Goal: Information Seeking & Learning: Learn about a topic

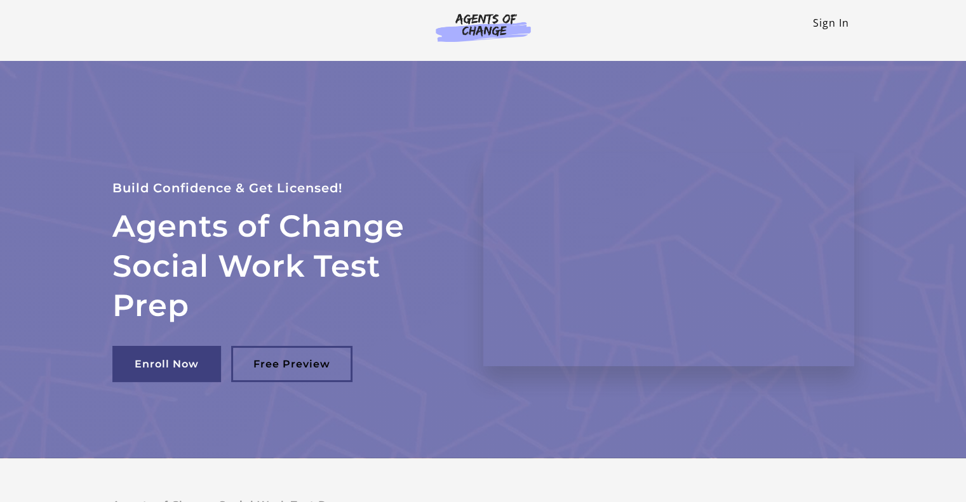
click at [834, 27] on link "Sign In" at bounding box center [831, 23] width 36 height 14
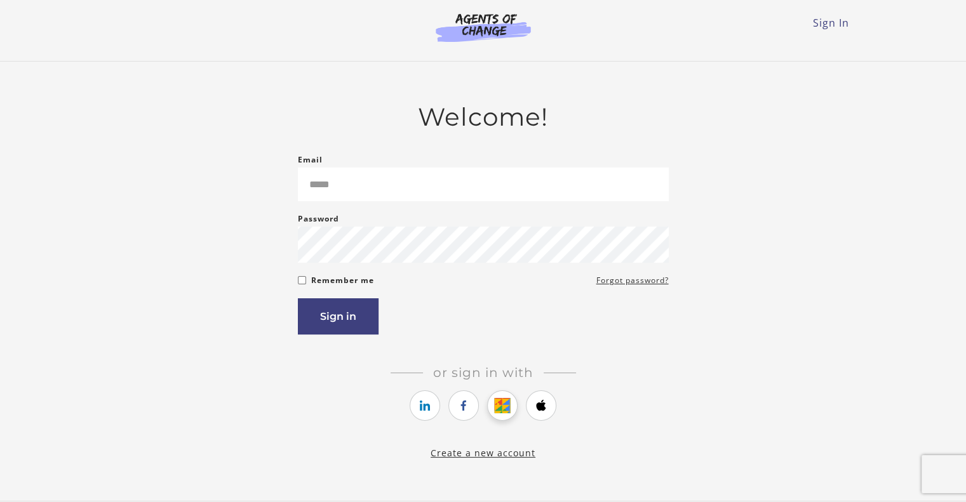
click at [503, 404] on icon "https://courses.thinkific.com/users/auth/google?ss%5Breferral%5D=&ss%5Buser_ret…" at bounding box center [503, 405] width 16 height 15
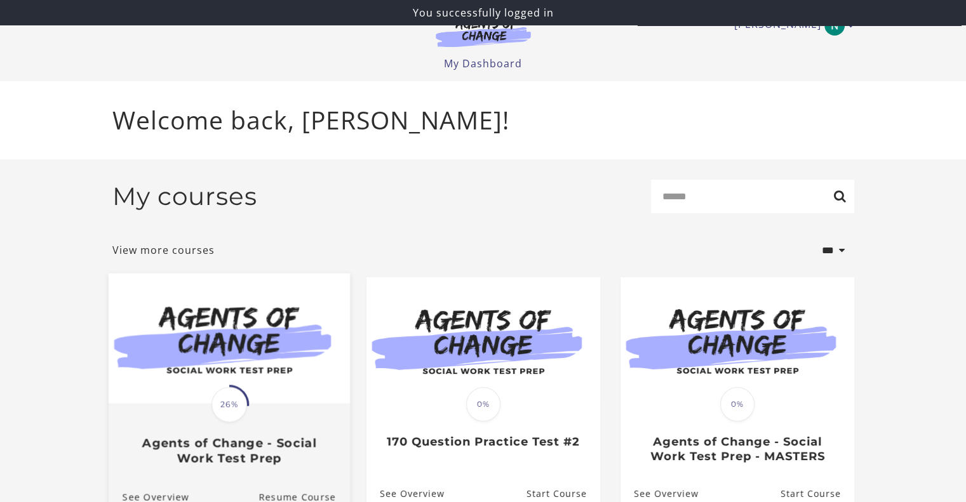
click at [211, 401] on div "Translation missing: en.liquid.partials.dashboard_course_card.progress_descript…" at bounding box center [229, 404] width 39 height 39
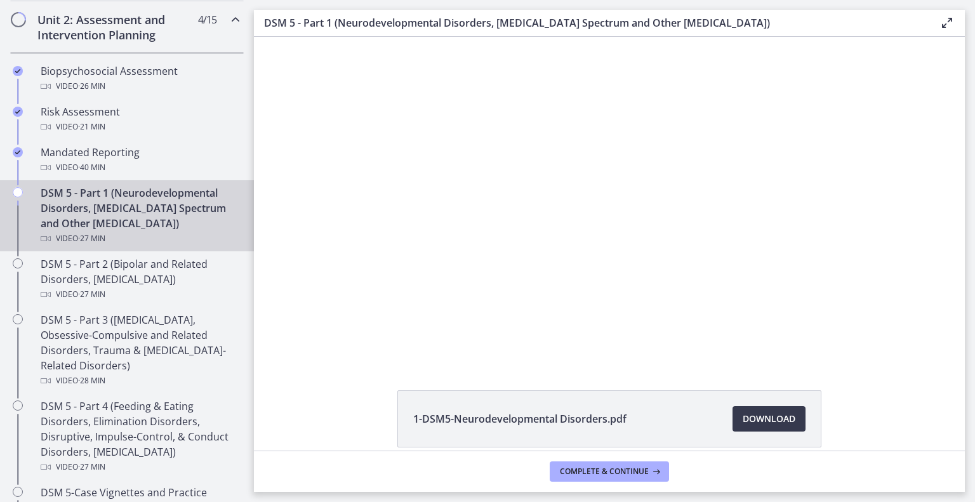
scroll to position [434, 0]
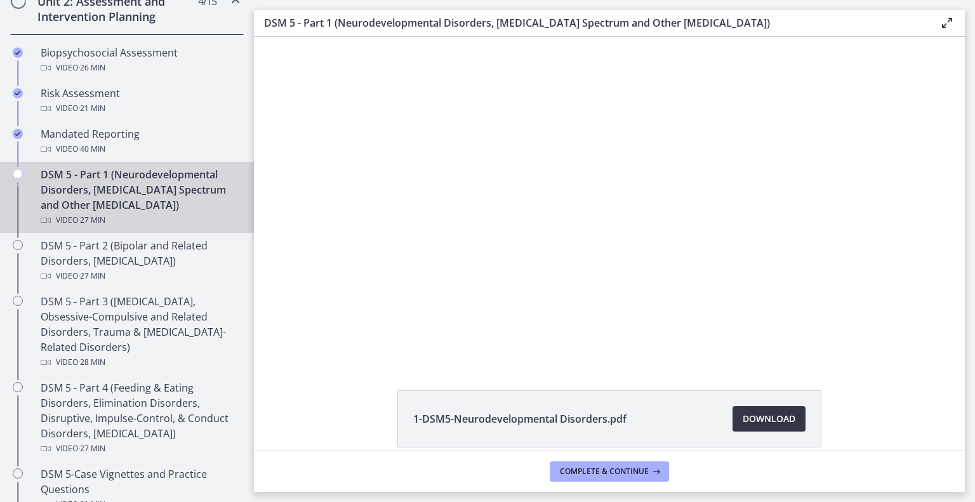
click at [795, 427] on span "Download Opens in a new window" at bounding box center [769, 418] width 53 height 15
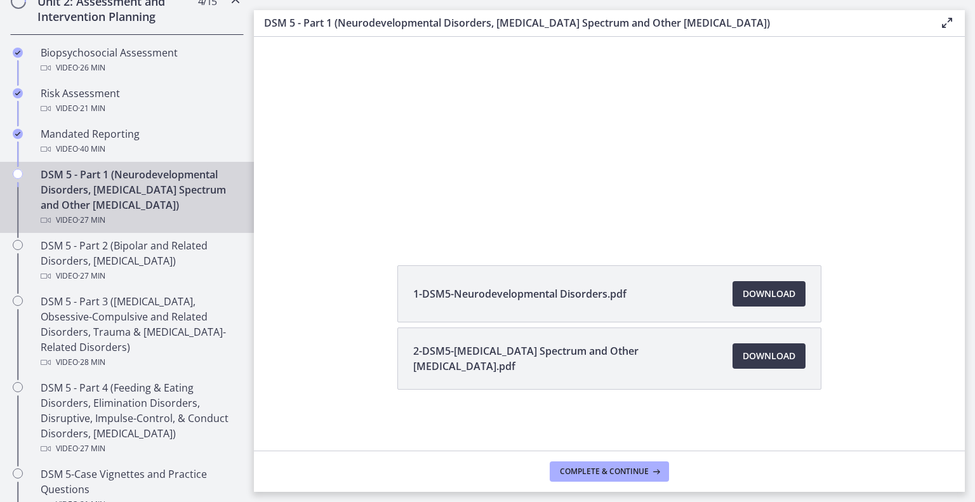
scroll to position [158, 0]
click at [795, 349] on span "Download Opens in a new window" at bounding box center [769, 356] width 53 height 15
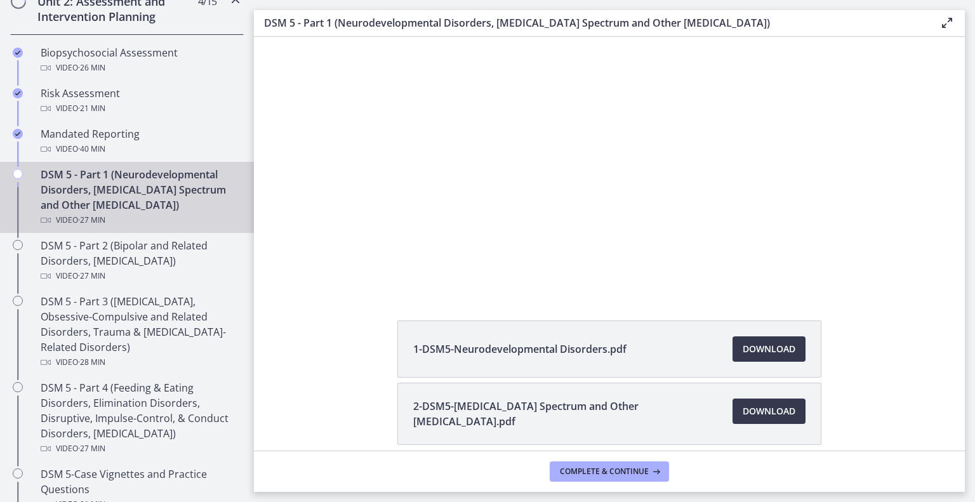
scroll to position [69, 0]
drag, startPoint x: 955, startPoint y: 286, endPoint x: 662, endPoint y: 254, distance: 295.7
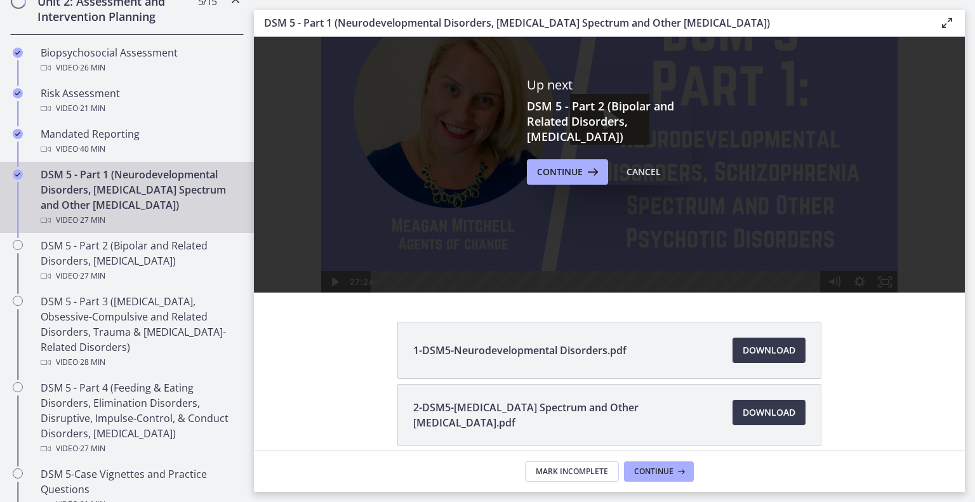
scroll to position [0, 0]
click at [577, 175] on span "Continue" at bounding box center [560, 171] width 46 height 15
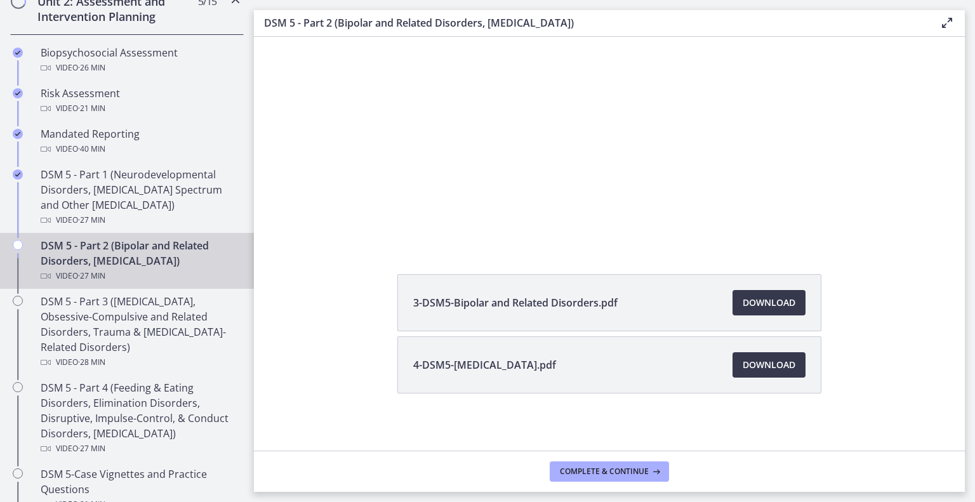
scroll to position [120, 0]
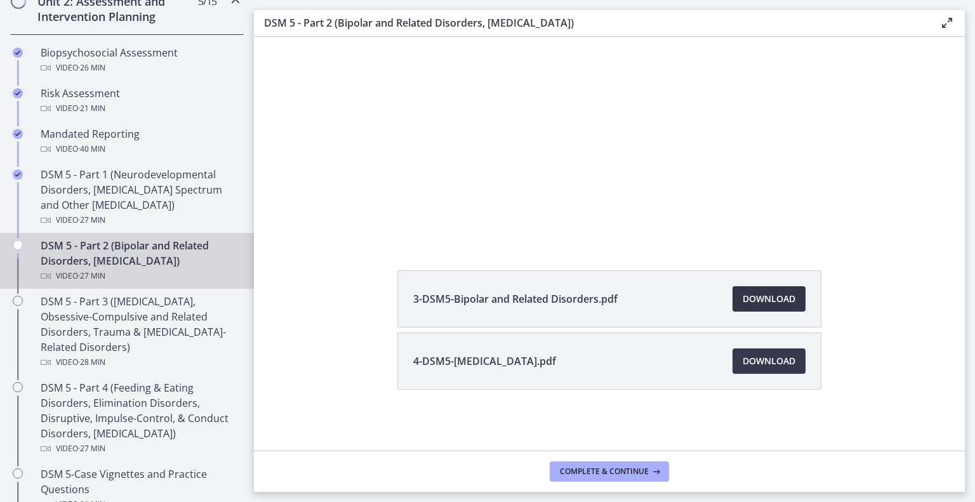
click at [785, 305] on span "Download Opens in a new window" at bounding box center [769, 298] width 53 height 15
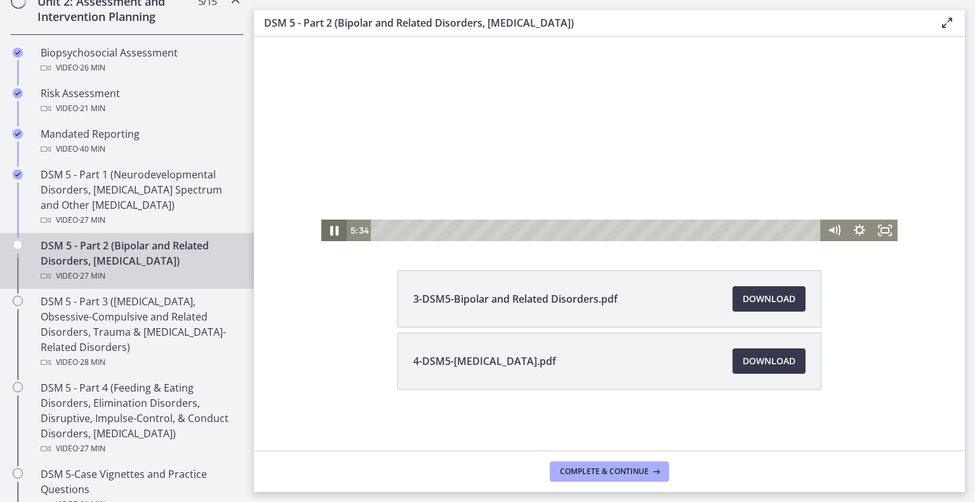
click at [319, 225] on icon "Pause" at bounding box center [334, 231] width 30 height 26
click at [793, 369] on span "Download Opens in a new window" at bounding box center [769, 361] width 53 height 15
click at [320, 225] on icon "Play Video" at bounding box center [335, 231] width 30 height 26
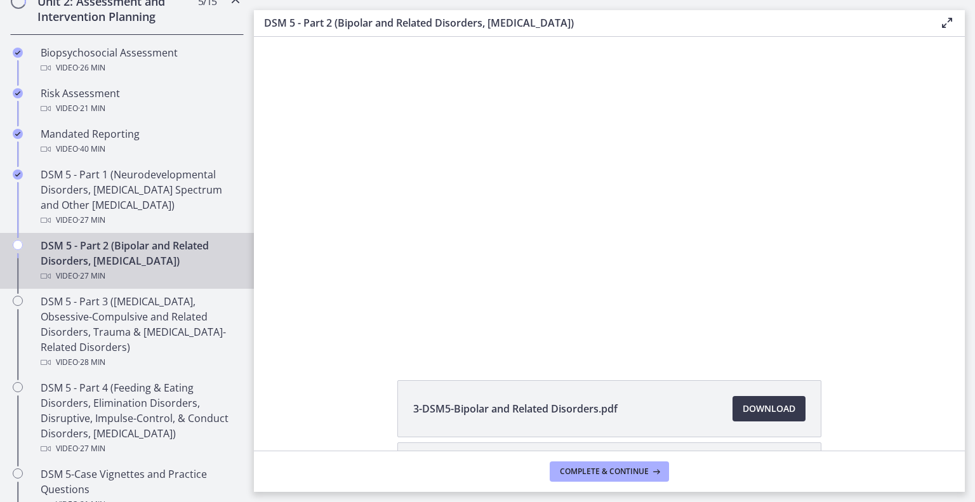
scroll to position [0, 0]
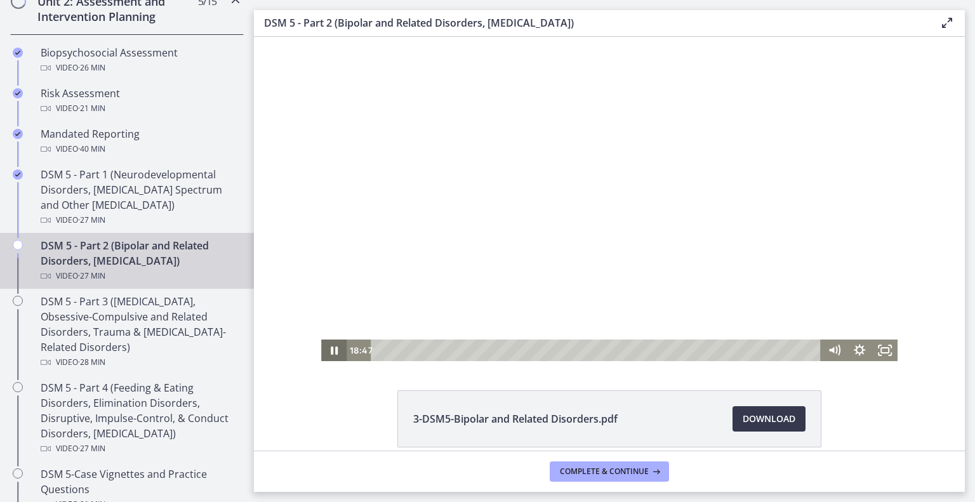
click at [321, 347] on icon "Pause" at bounding box center [333, 351] width 25 height 22
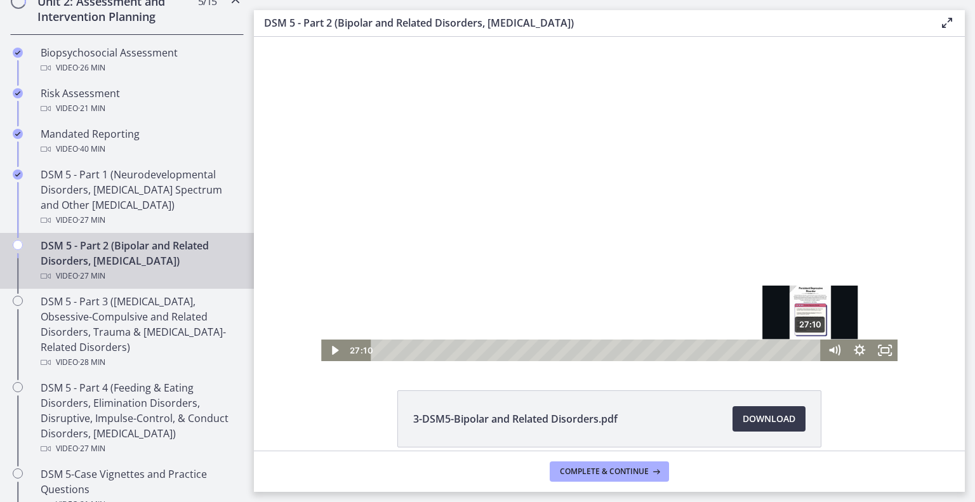
click at [790, 353] on div "27:10" at bounding box center [597, 351] width 435 height 22
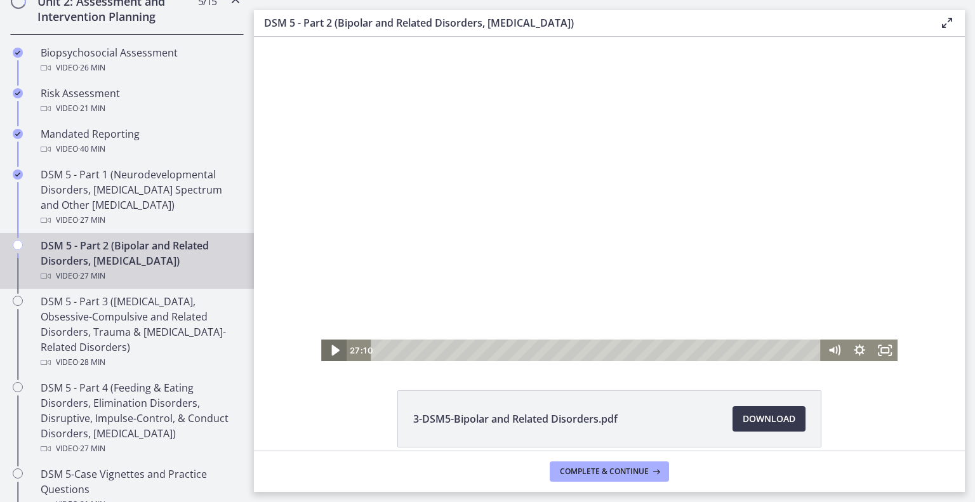
click at [320, 347] on icon "Play Video" at bounding box center [335, 351] width 30 height 26
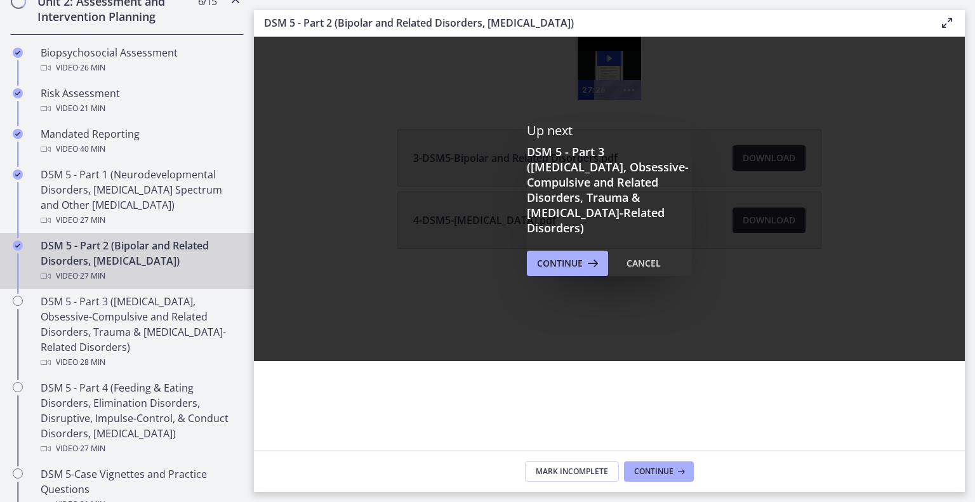
click at [959, 200] on section "Up next DSM 5 - Part 3 (Anxiety Disorders, Obsessive-Compulsive and Related Dis…" at bounding box center [609, 244] width 711 height 414
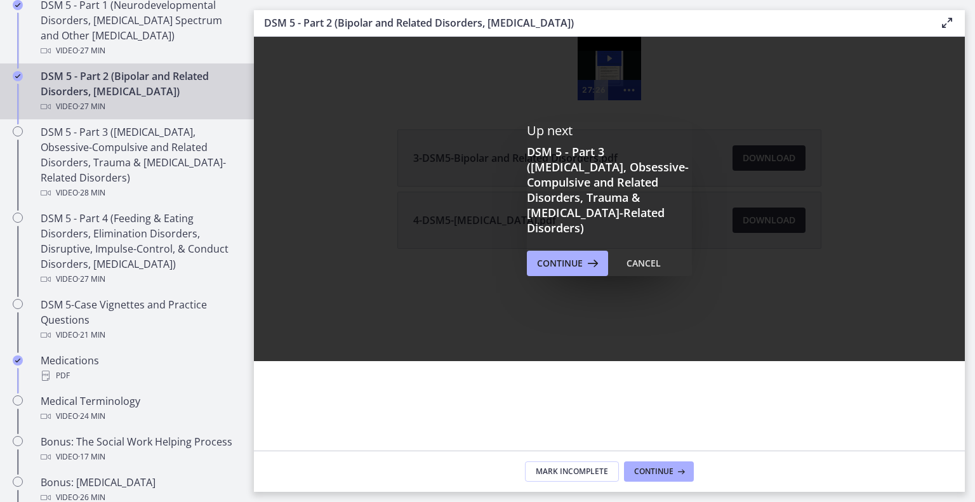
scroll to position [612, 0]
